Goal: Transaction & Acquisition: Subscribe to service/newsletter

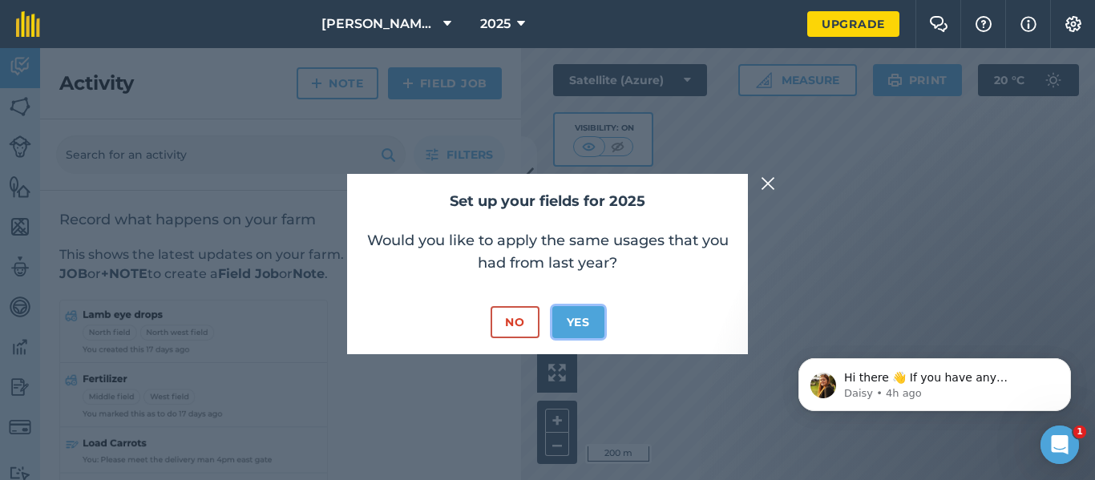
click at [587, 329] on button "Yes" at bounding box center [578, 322] width 52 height 32
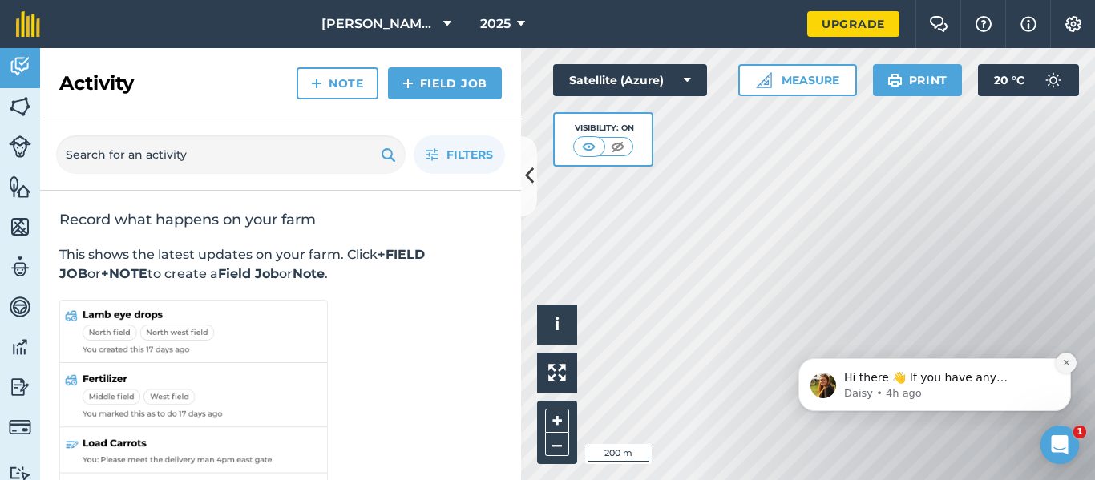
click at [1066, 361] on icon "Dismiss notification" at bounding box center [1066, 362] width 9 height 9
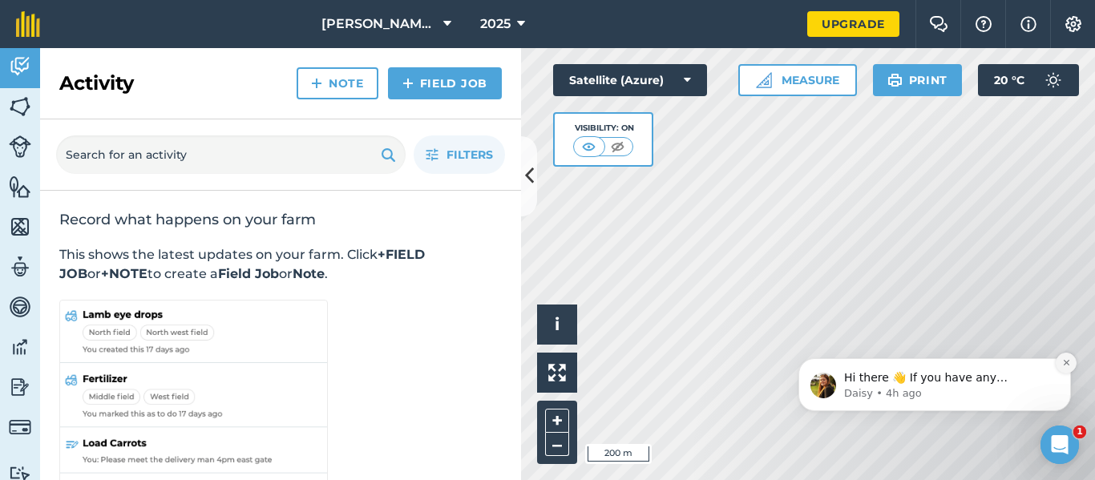
click at [1067, 361] on icon "Dismiss notification" at bounding box center [1066, 363] width 6 height 6
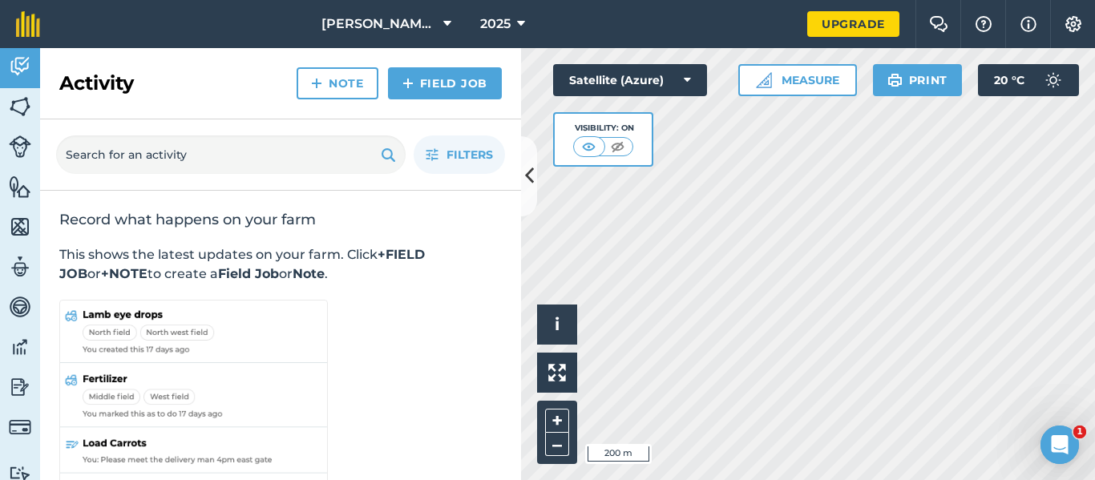
click at [513, 265] on div "Activity Fields Livestock Features Maps Team Vehicles Data Reporting Billing Tu…" at bounding box center [547, 264] width 1095 height 432
click at [763, 479] on html "[PERSON_NAME][GEOGRAPHIC_DATA] 2025 Upgrade Farm Chat Help Info Settings Map pr…" at bounding box center [547, 240] width 1095 height 480
click at [611, 150] on img at bounding box center [617, 147] width 20 height 16
click at [588, 150] on img at bounding box center [589, 147] width 20 height 16
click at [676, 84] on button "Satellite (Azure)" at bounding box center [630, 80] width 154 height 32
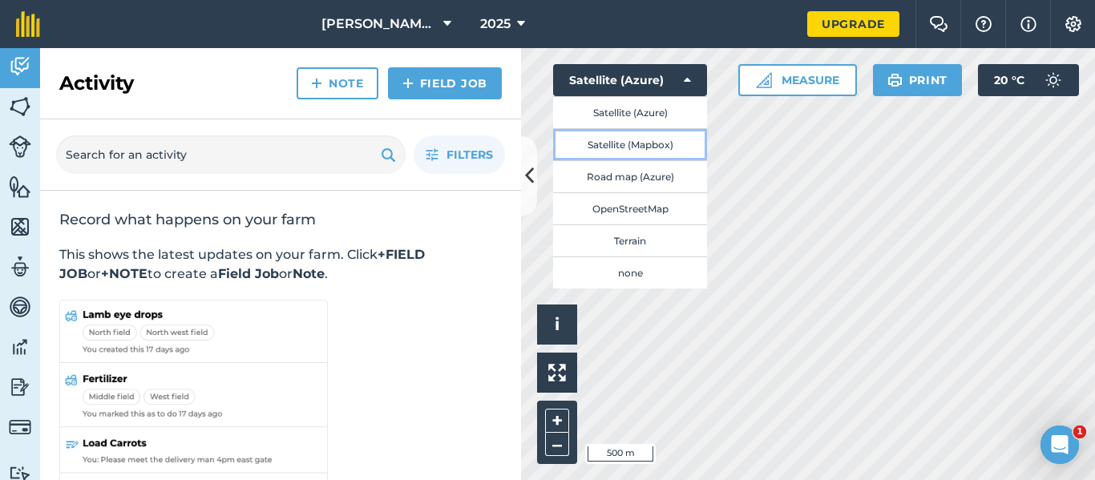
click at [668, 143] on button "Satellite (Mapbox)" at bounding box center [630, 144] width 154 height 32
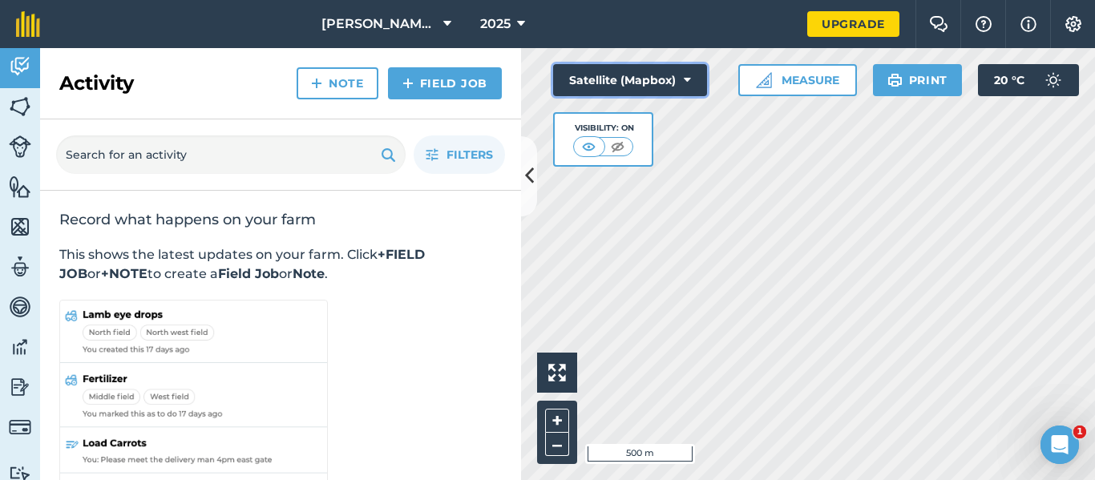
click at [692, 80] on button "Satellite (Mapbox)" at bounding box center [630, 80] width 154 height 32
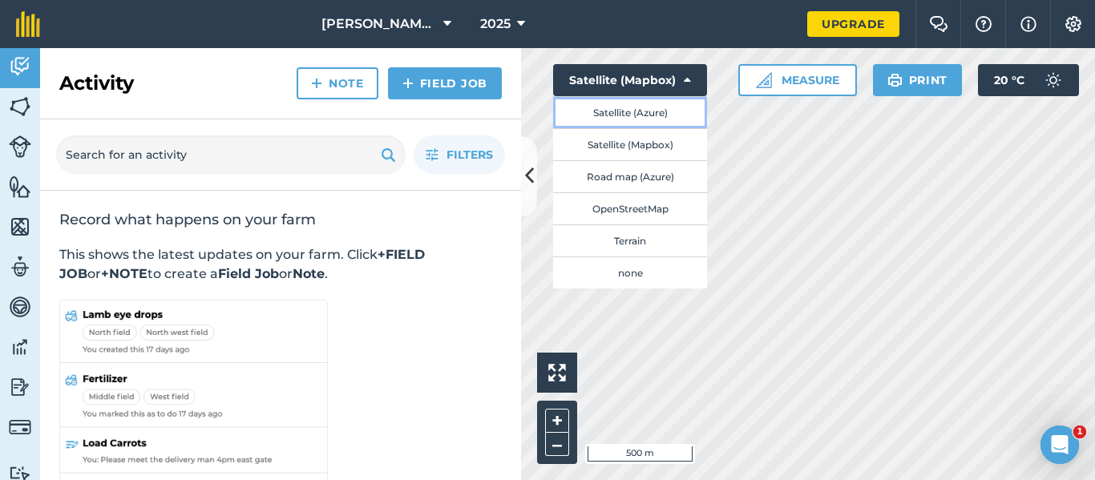
click at [654, 117] on button "Satellite (Azure)" at bounding box center [630, 112] width 154 height 32
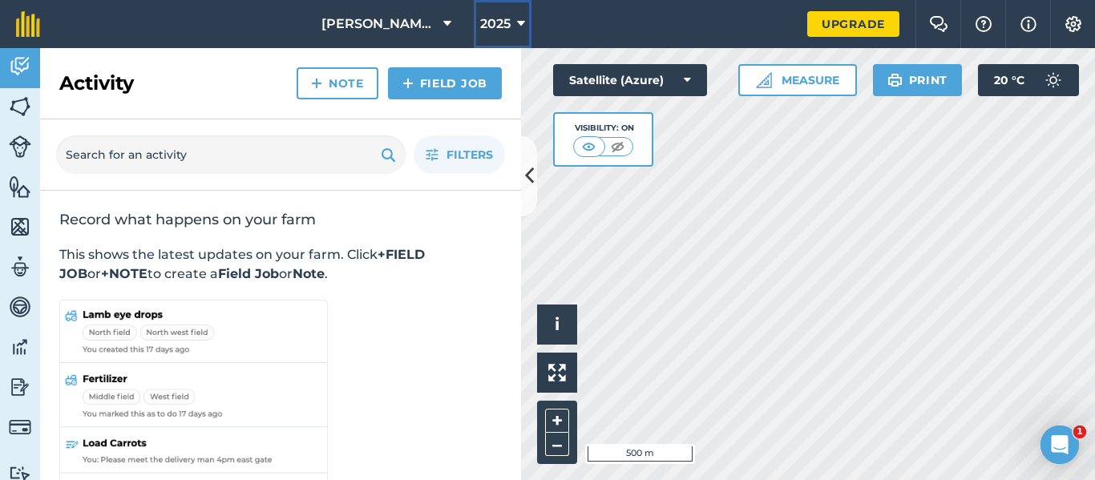
click at [506, 26] on span "2025" at bounding box center [495, 23] width 30 height 19
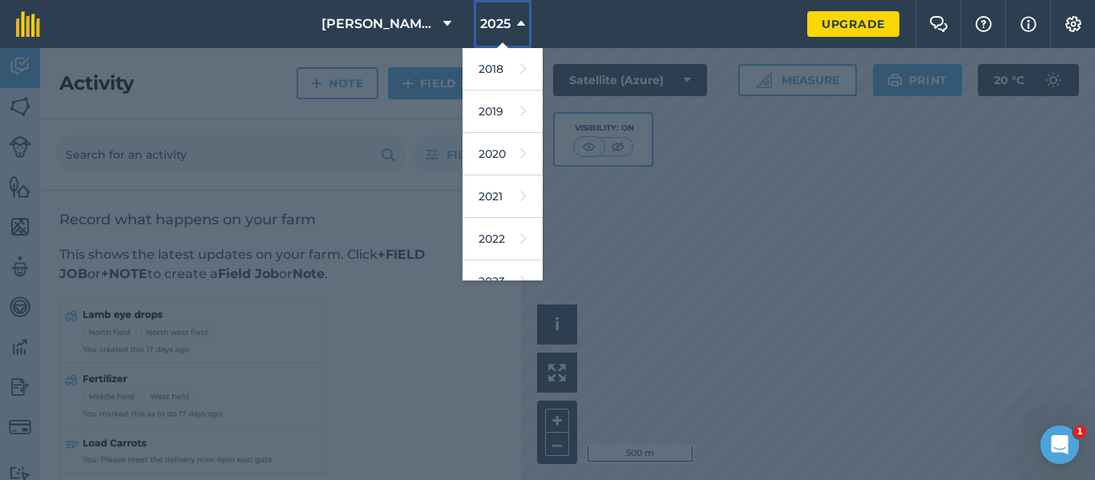
click at [506, 26] on span "2025" at bounding box center [495, 23] width 30 height 19
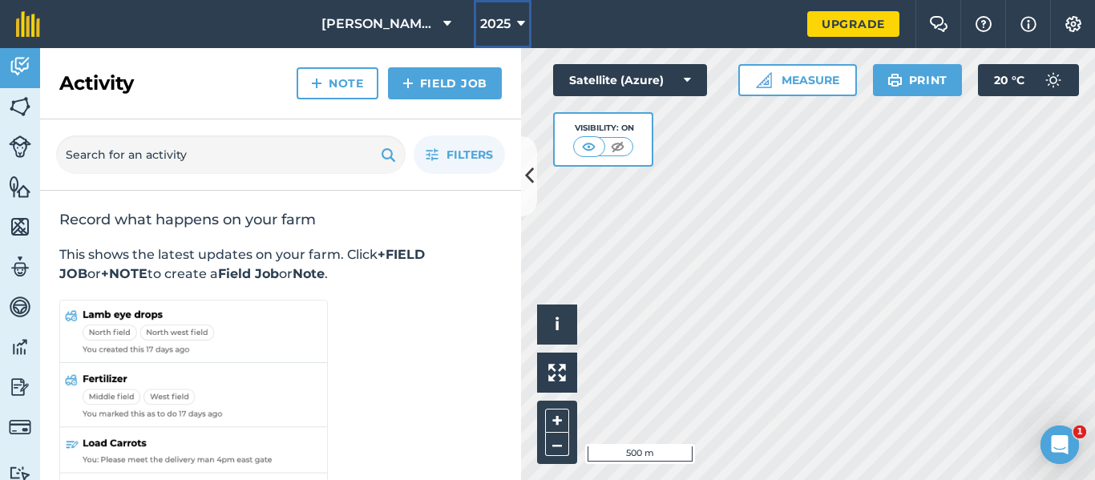
click at [506, 26] on span "2025" at bounding box center [495, 23] width 30 height 19
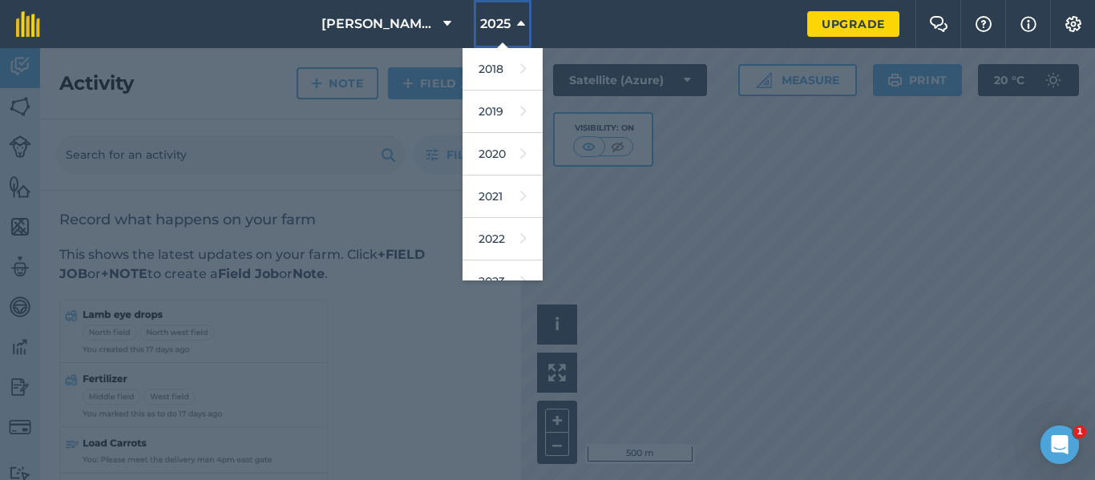
click at [506, 26] on span "2025" at bounding box center [495, 23] width 30 height 19
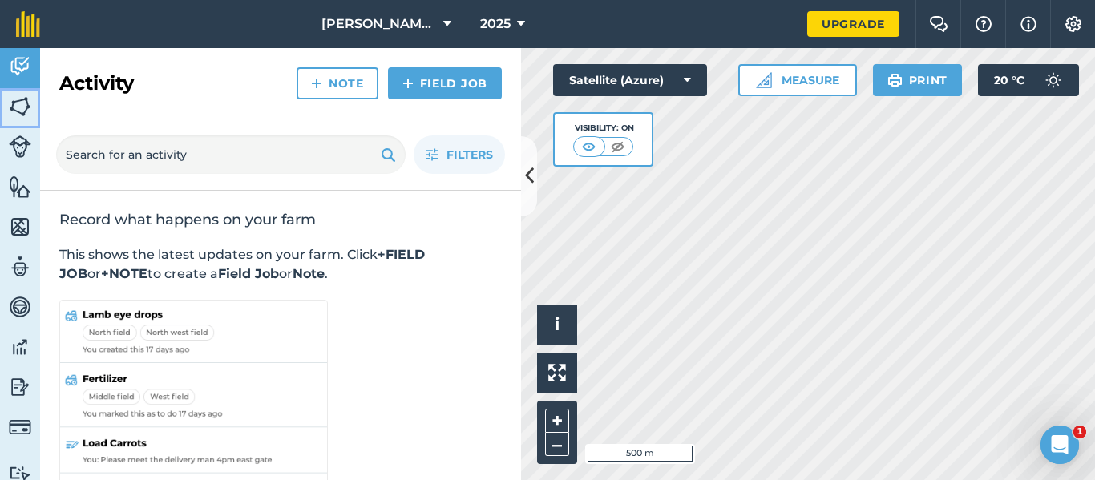
click at [15, 106] on img at bounding box center [20, 107] width 22 height 24
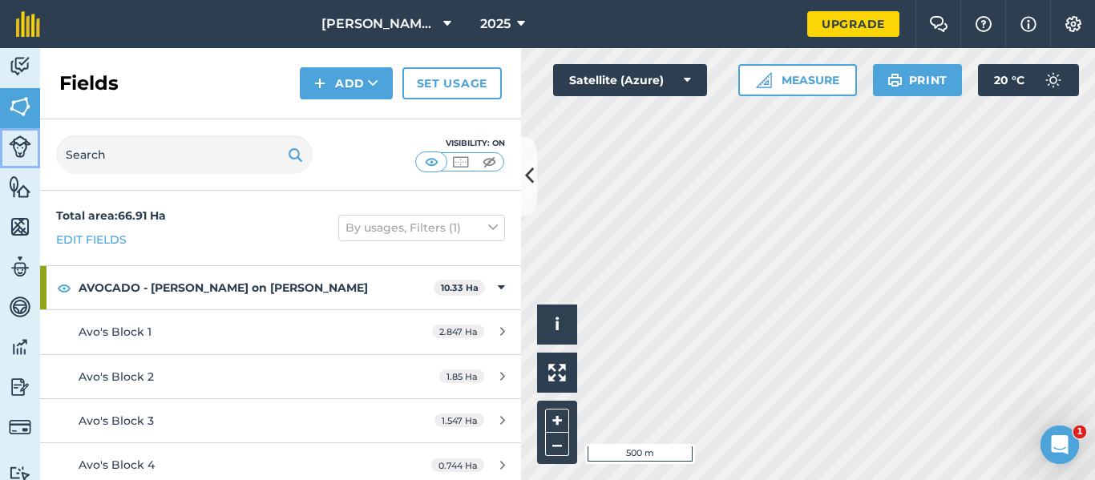
click at [16, 147] on img at bounding box center [20, 146] width 22 height 22
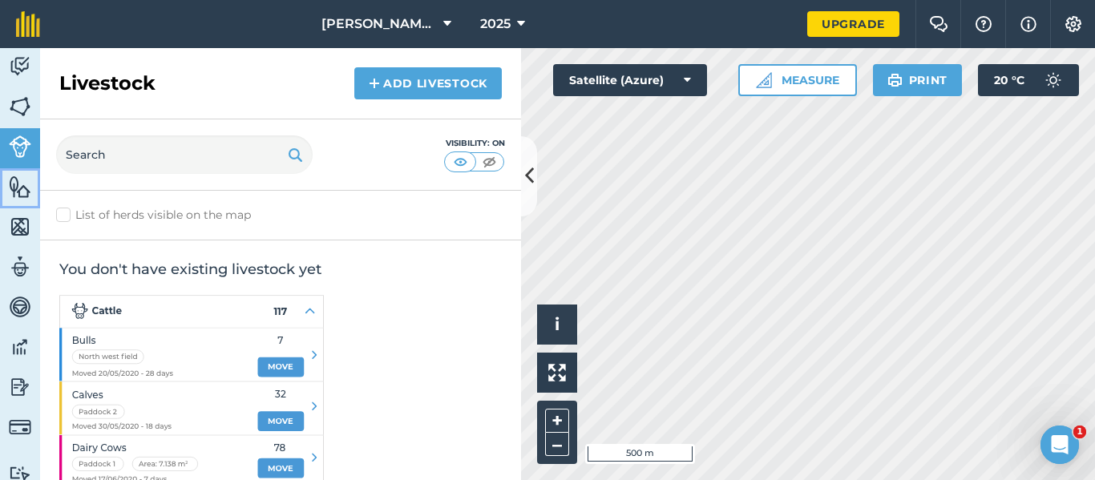
click at [18, 191] on img at bounding box center [20, 187] width 22 height 24
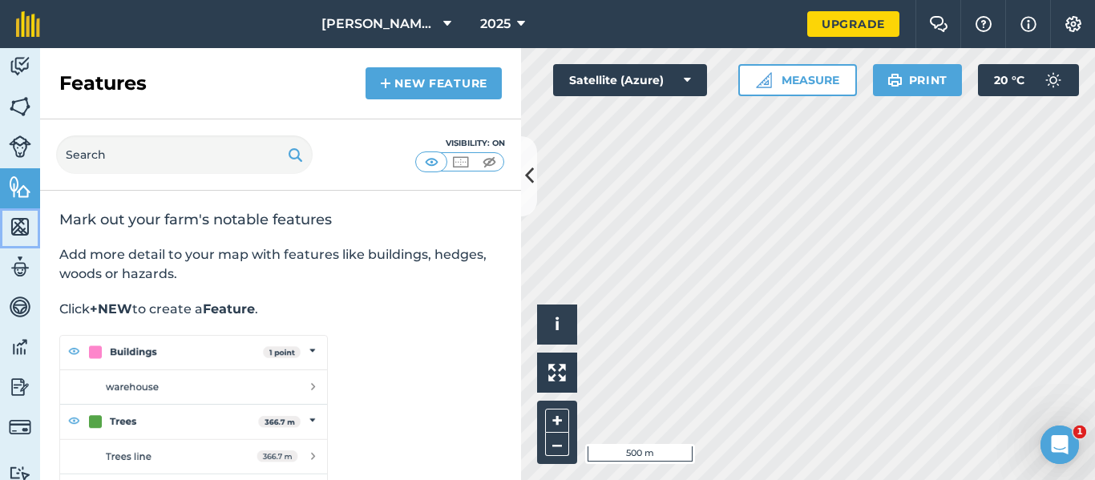
click at [26, 232] on img at bounding box center [20, 227] width 22 height 24
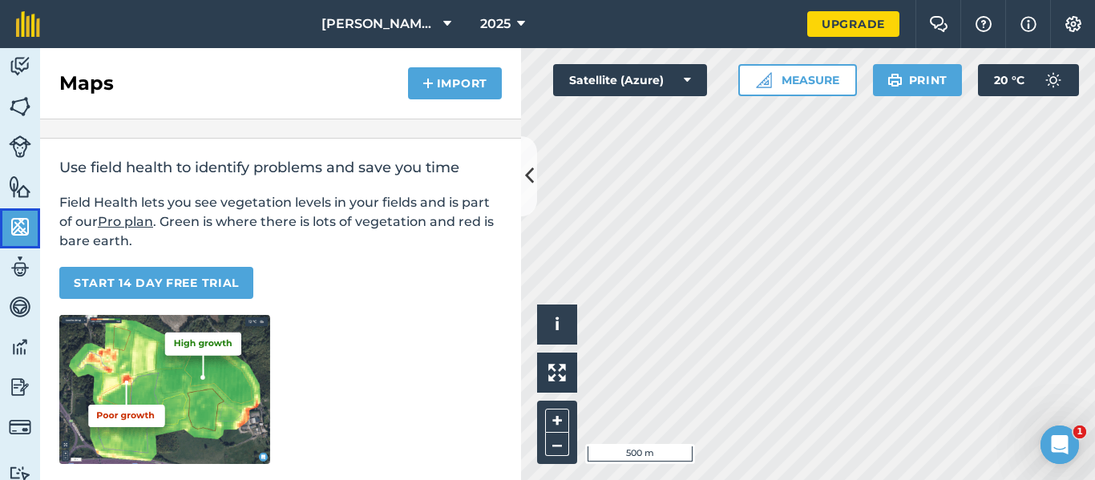
scroll to position [80, 0]
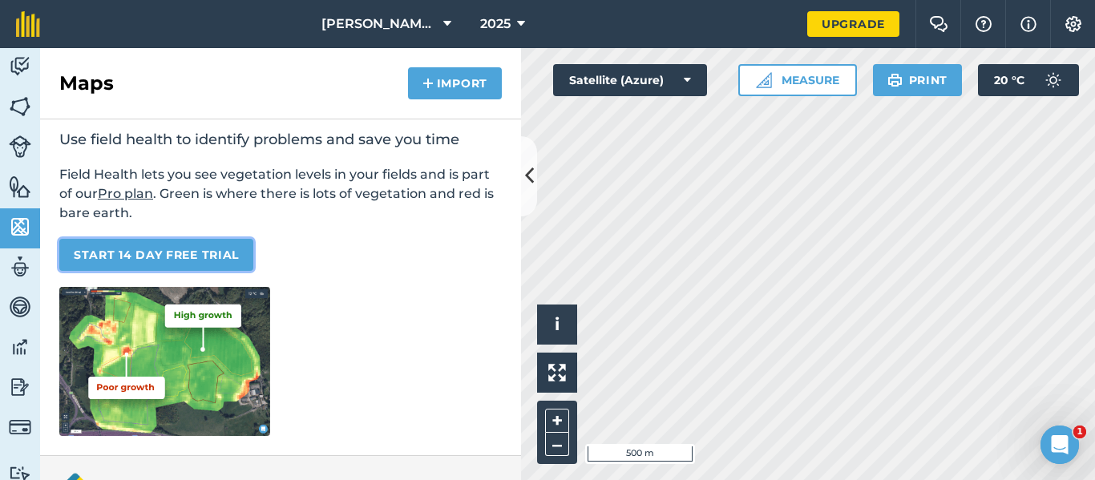
click at [188, 259] on link "START 14 DAY FREE TRIAL" at bounding box center [156, 255] width 194 height 32
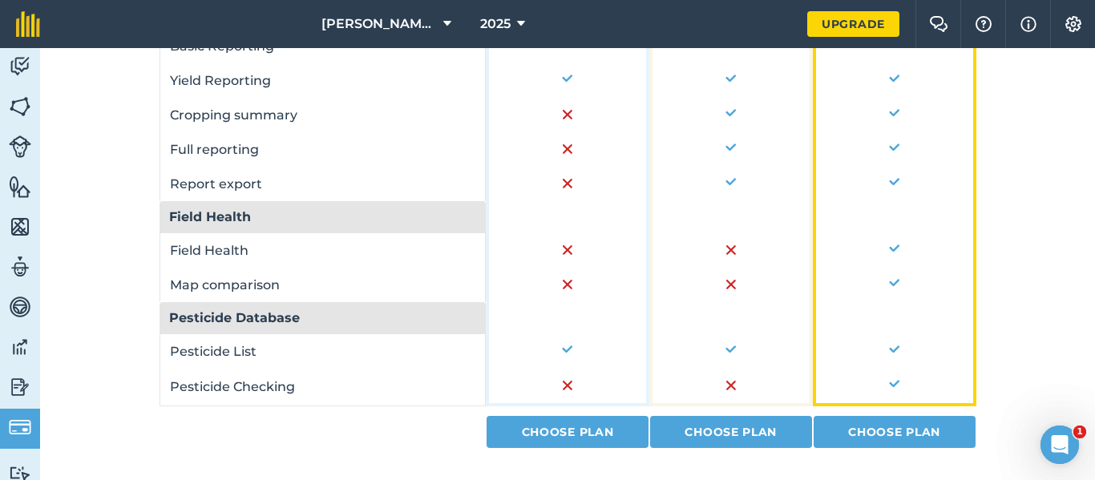
scroll to position [1302, 0]
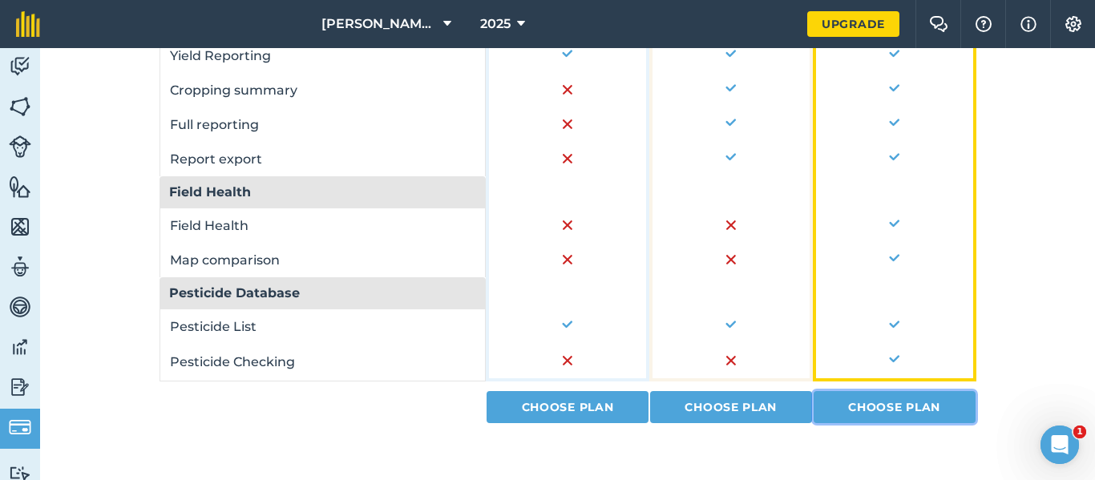
click at [907, 404] on link "Choose Plan" at bounding box center [894, 407] width 162 height 32
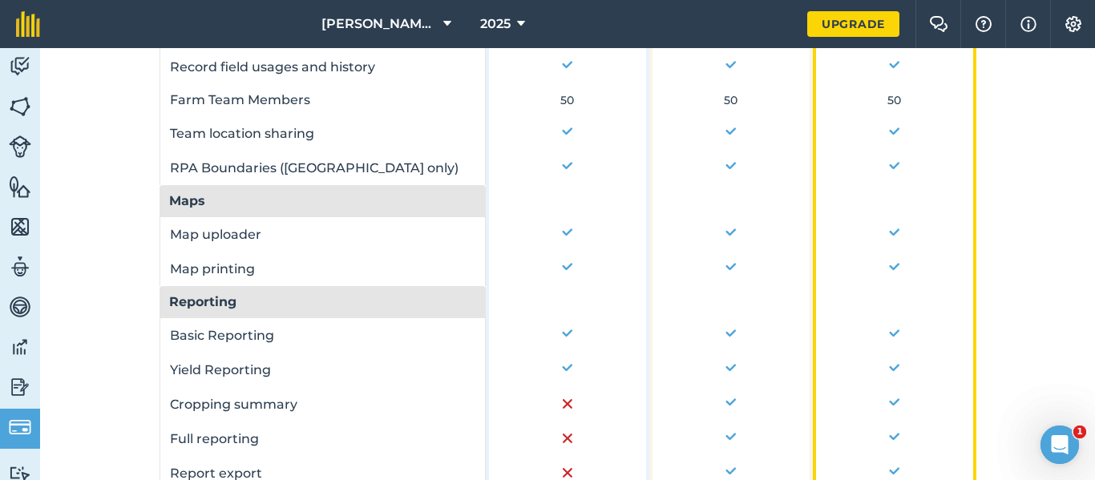
select select "c333f8ae-3c08-4337-b93a-84218057e287"
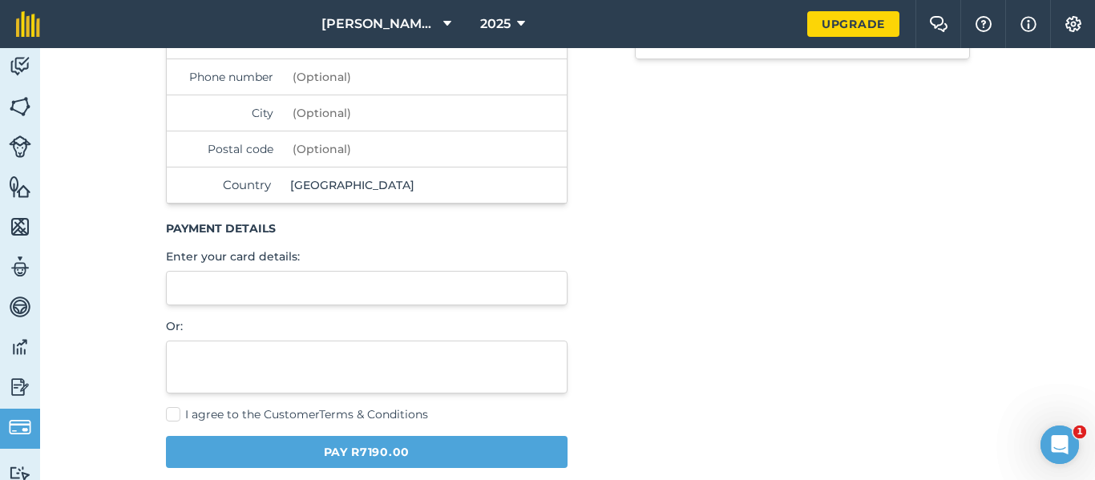
scroll to position [34, 0]
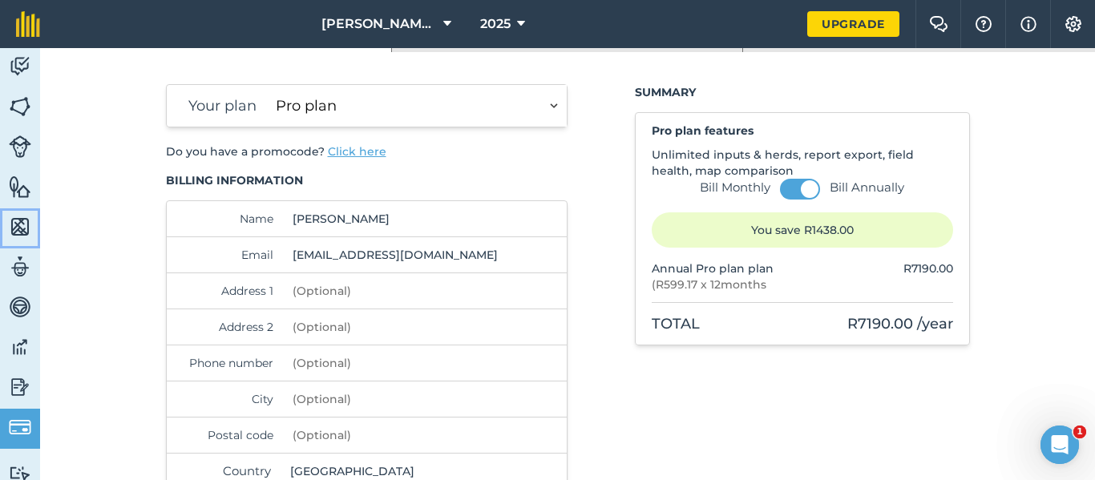
click at [24, 220] on img at bounding box center [20, 227] width 22 height 24
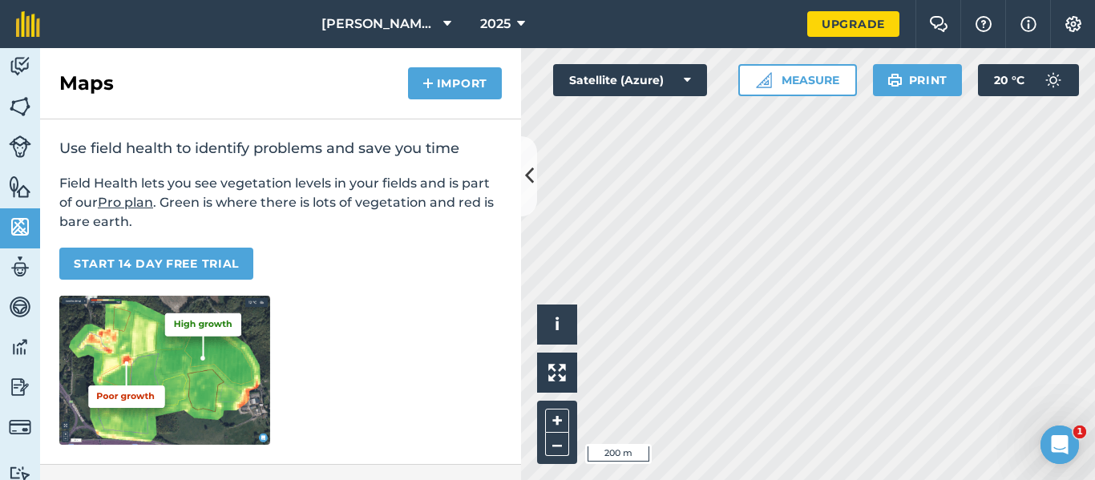
scroll to position [160, 0]
